Goal: Task Accomplishment & Management: Complete application form

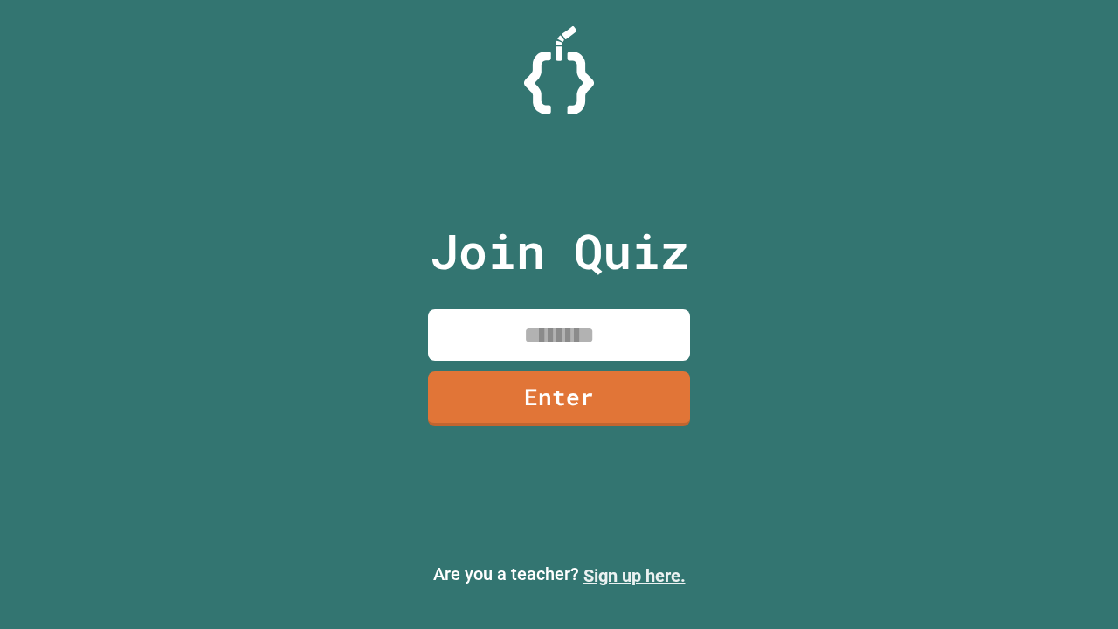
click at [634, 576] on link "Sign up here." at bounding box center [635, 575] width 102 height 21
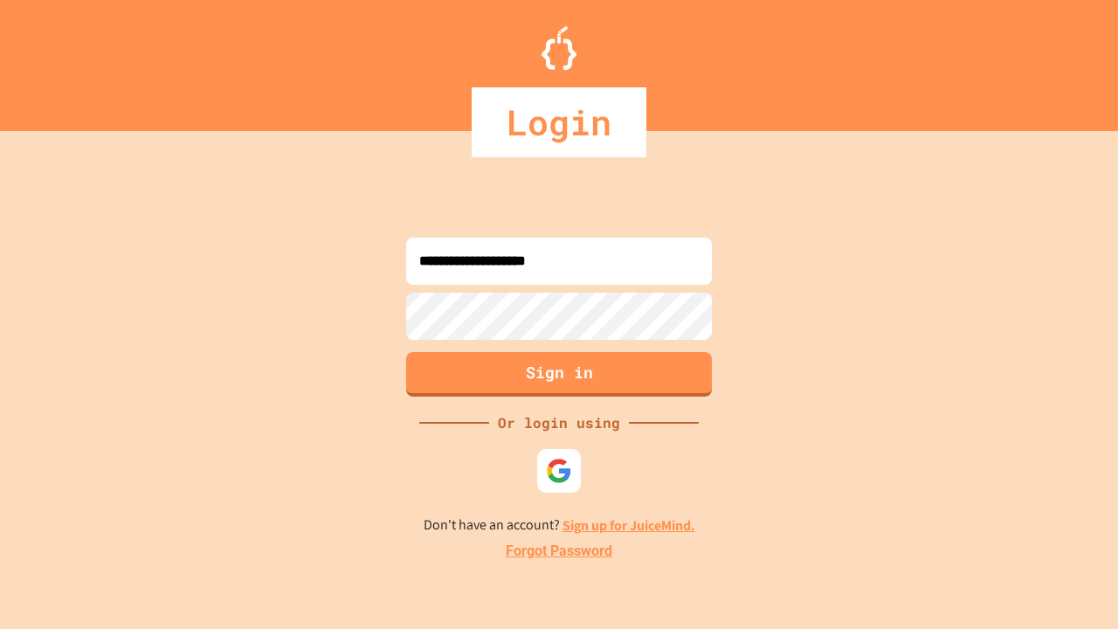
type input "**********"
